Goal: Task Accomplishment & Management: Use online tool/utility

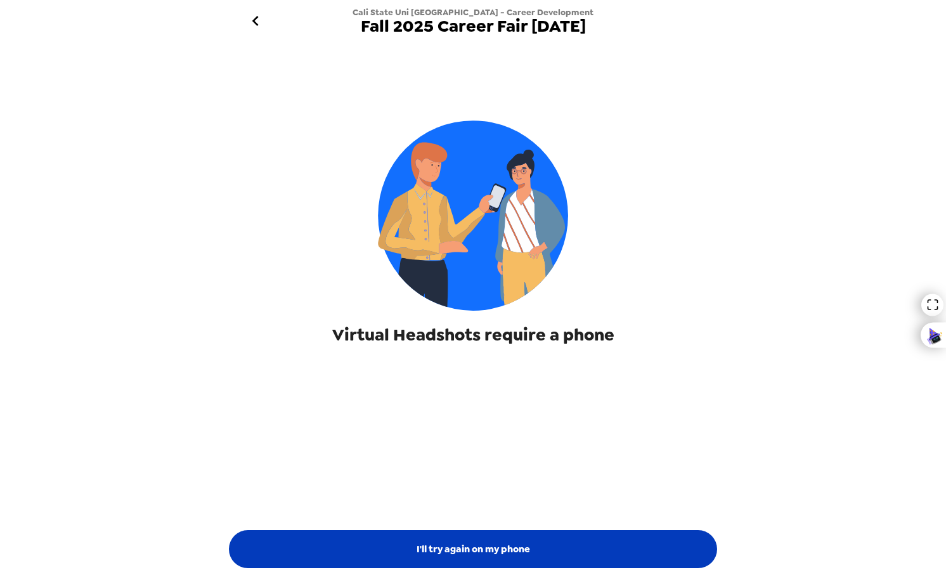
click at [477, 540] on button "I'll try again on my phone" at bounding box center [473, 549] width 488 height 38
